Goal: Register for event/course

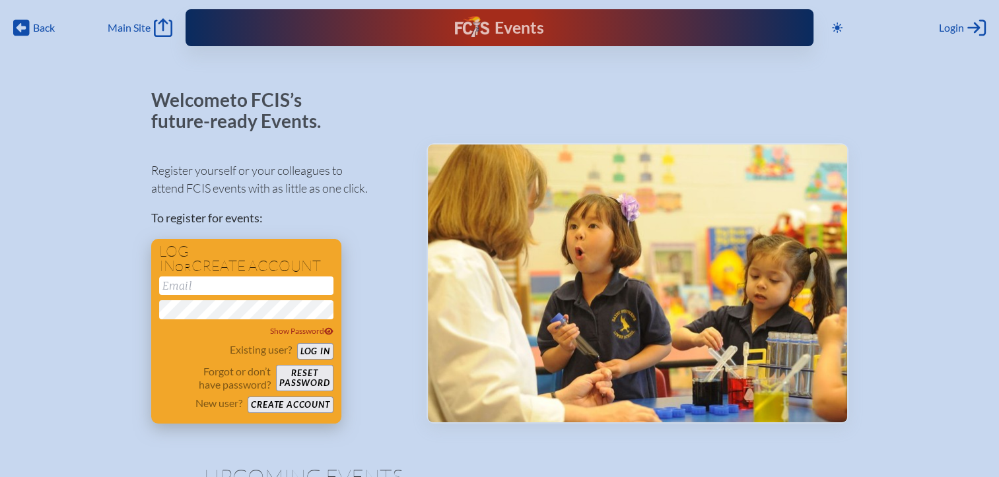
type input "[EMAIL_ADDRESS][DOMAIN_NAME]"
drag, startPoint x: 308, startPoint y: 350, endPoint x: 420, endPoint y: 297, distance: 124.0
click at [308, 350] on button "Log in" at bounding box center [315, 351] width 36 height 16
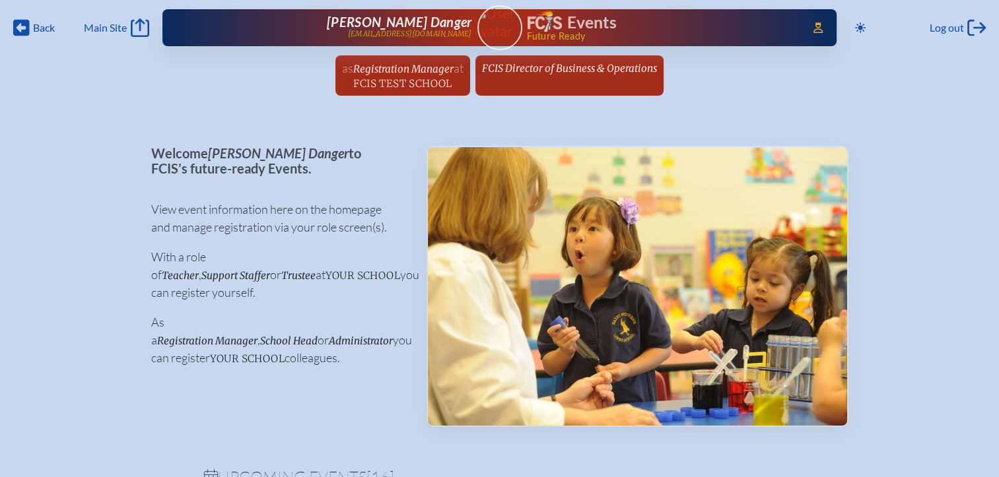
click at [418, 77] on span "FCIS Test School" at bounding box center [402, 83] width 98 height 13
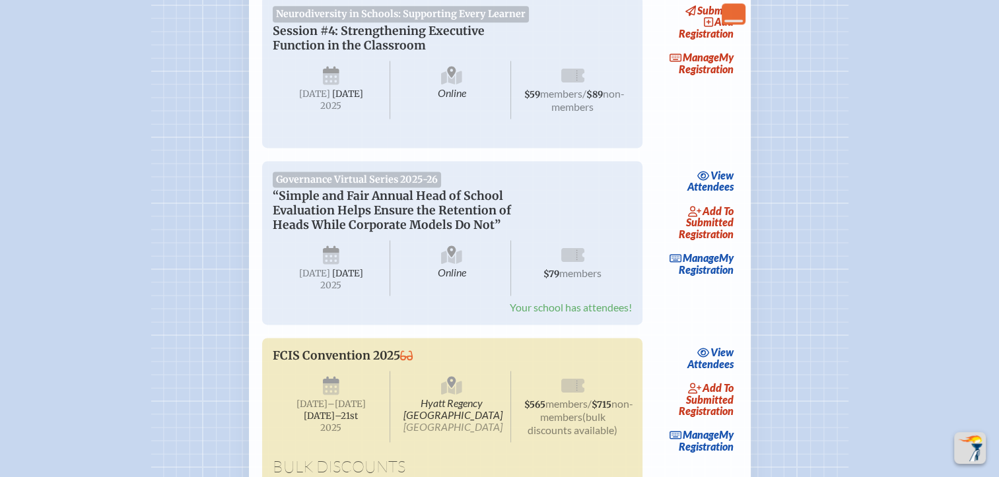
scroll to position [2178, 0]
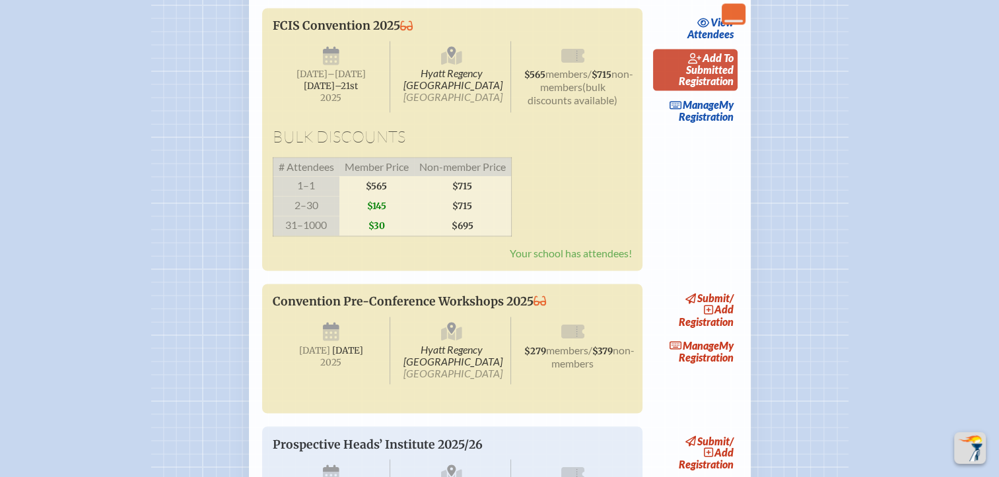
click at [710, 76] on span "add to submitted" at bounding box center [710, 63] width 48 height 24
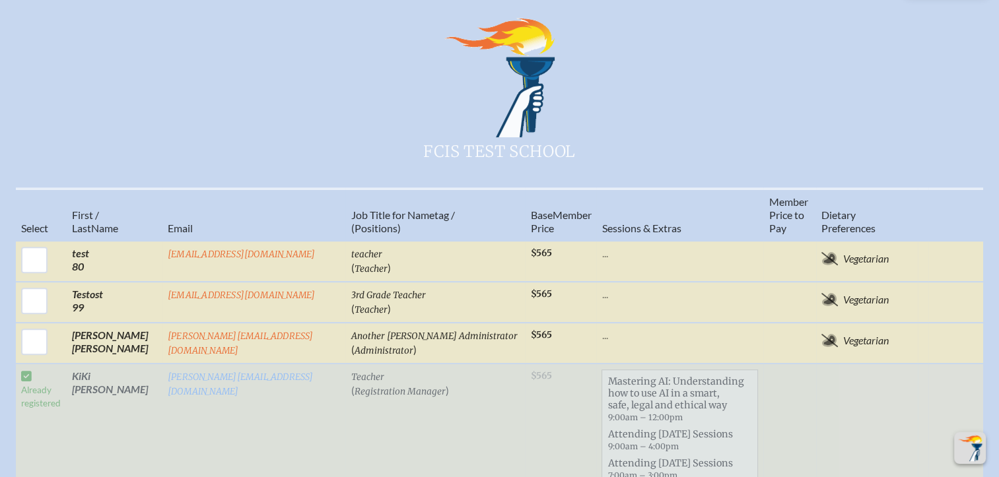
scroll to position [594, 0]
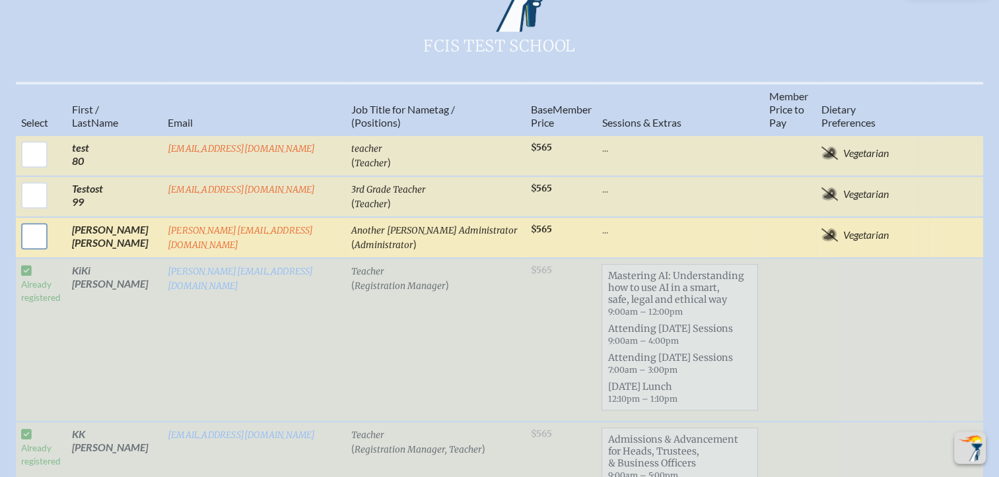
click at [30, 220] on input "checkbox" at bounding box center [34, 236] width 33 height 33
checkbox input "true"
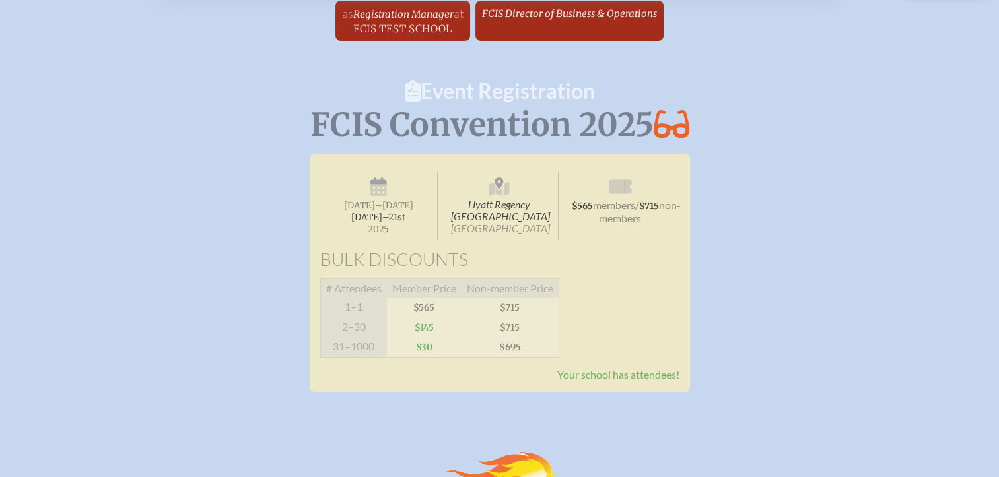
scroll to position [0, 0]
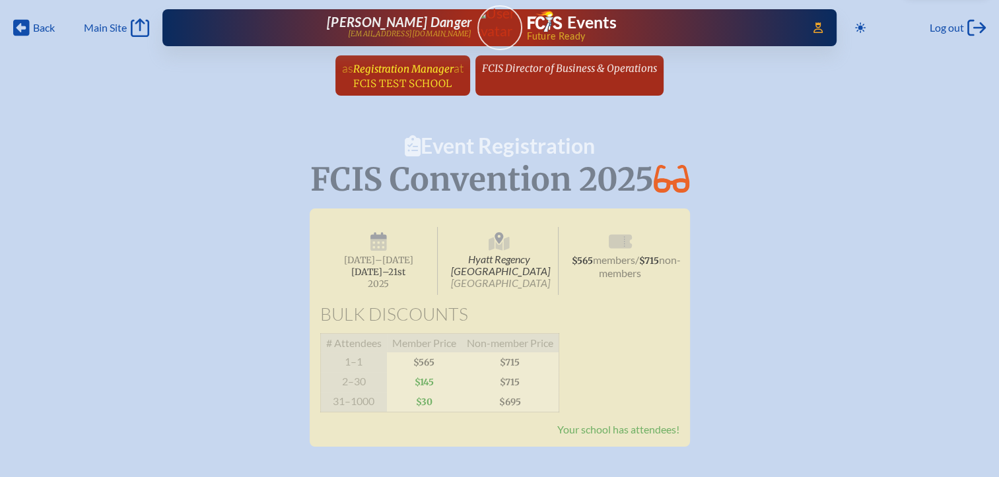
click at [414, 77] on span "FCIS Test School" at bounding box center [402, 83] width 98 height 13
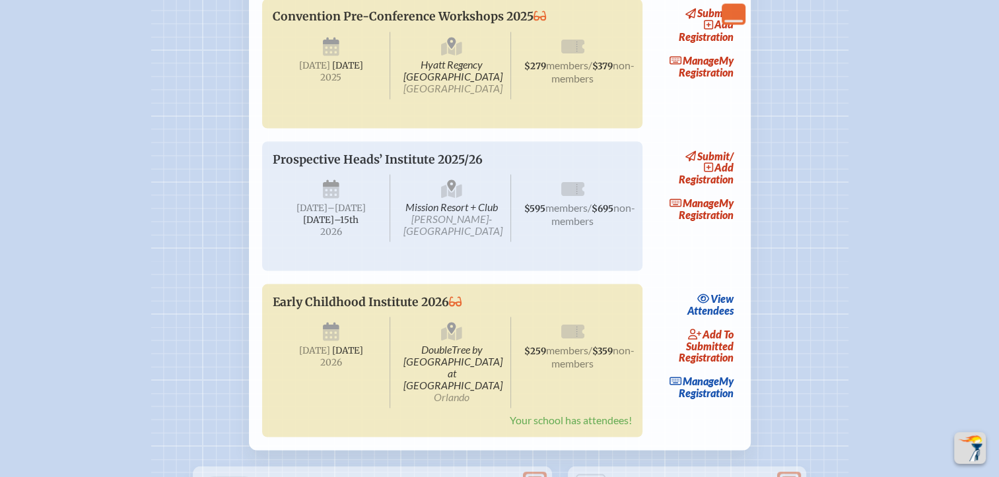
scroll to position [2310, 0]
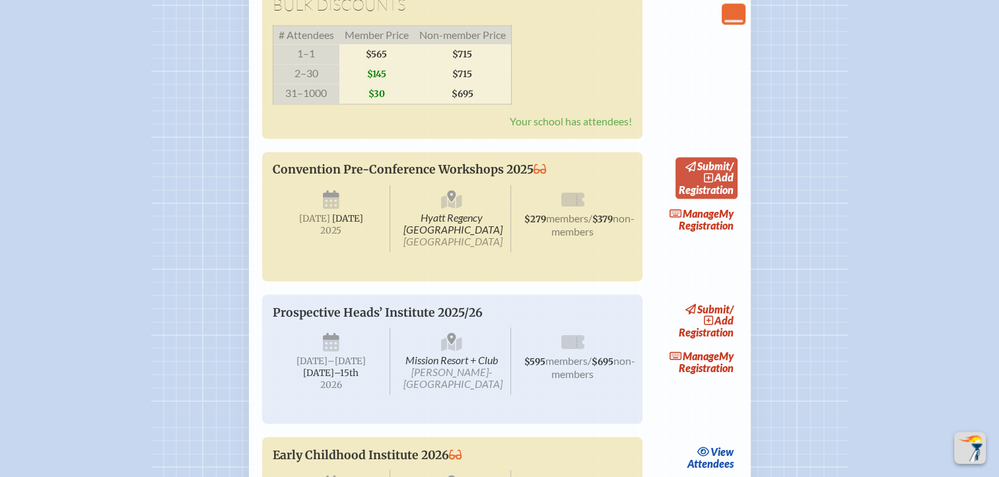
click at [717, 183] on span "add" at bounding box center [723, 177] width 19 height 13
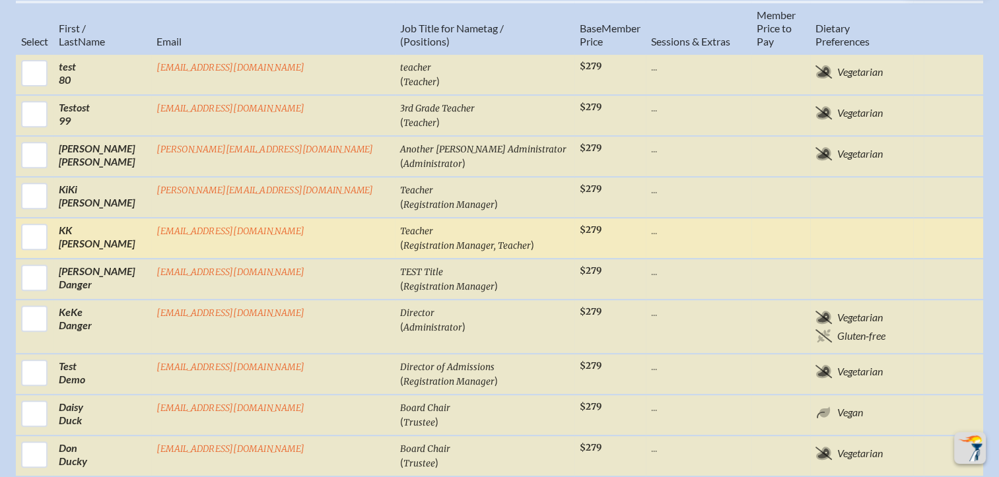
drag, startPoint x: 70, startPoint y: 231, endPoint x: 82, endPoint y: 234, distance: 12.8
click at [51, 233] on input "checkbox" at bounding box center [34, 236] width 33 height 33
checkbox input "true"
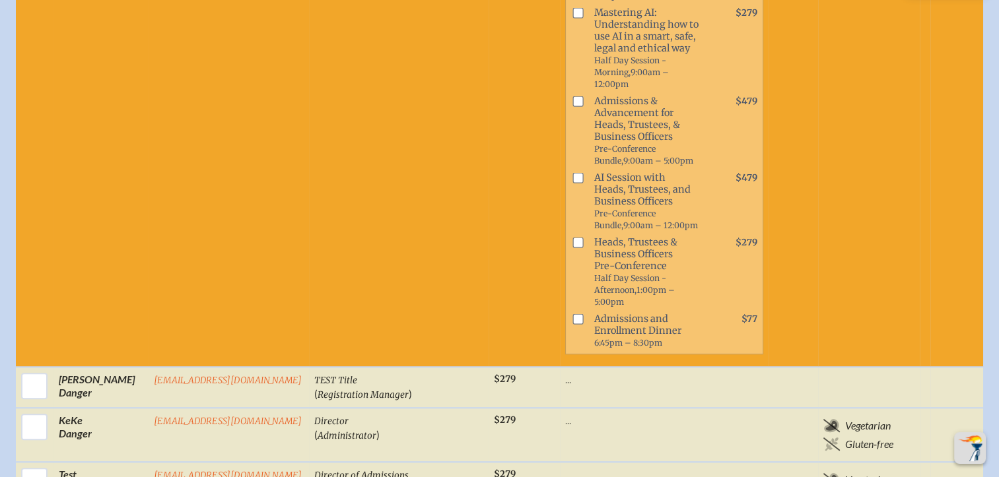
scroll to position [871, 0]
